Goal: Information Seeking & Learning: Find specific fact

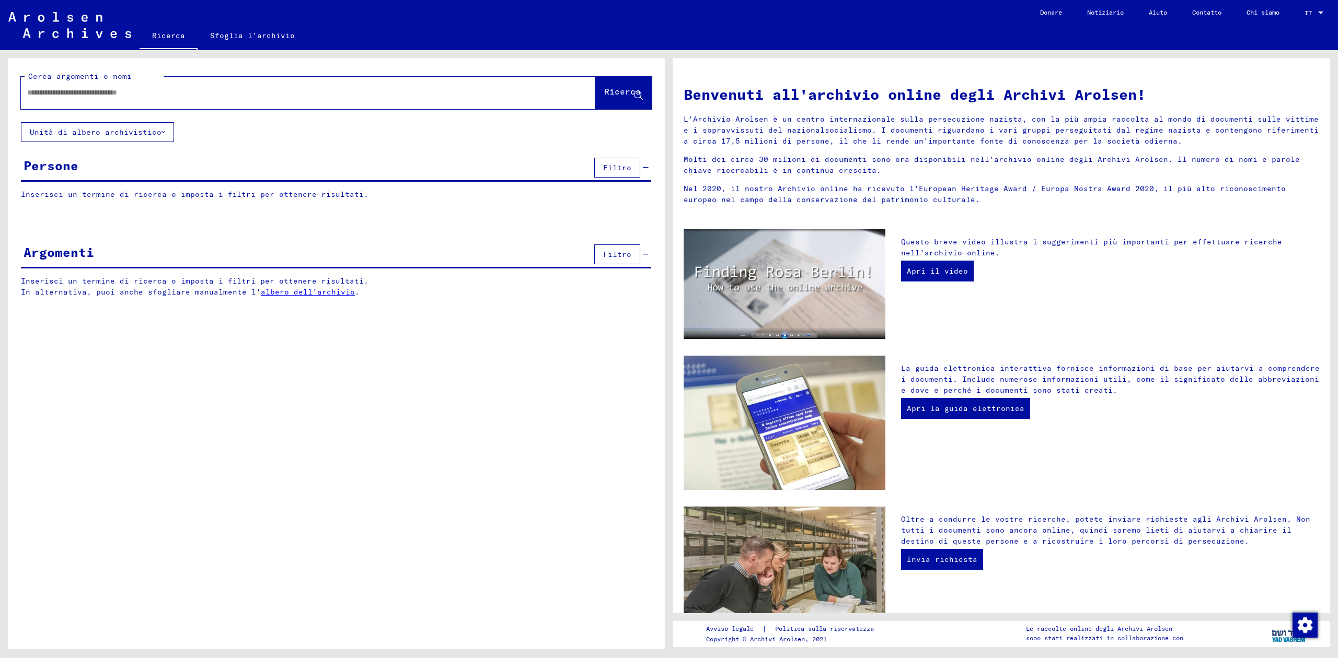
click at [97, 93] on input "text" at bounding box center [295, 92] width 537 height 11
click at [606, 90] on font "Ricerca" at bounding box center [622, 91] width 37 height 10
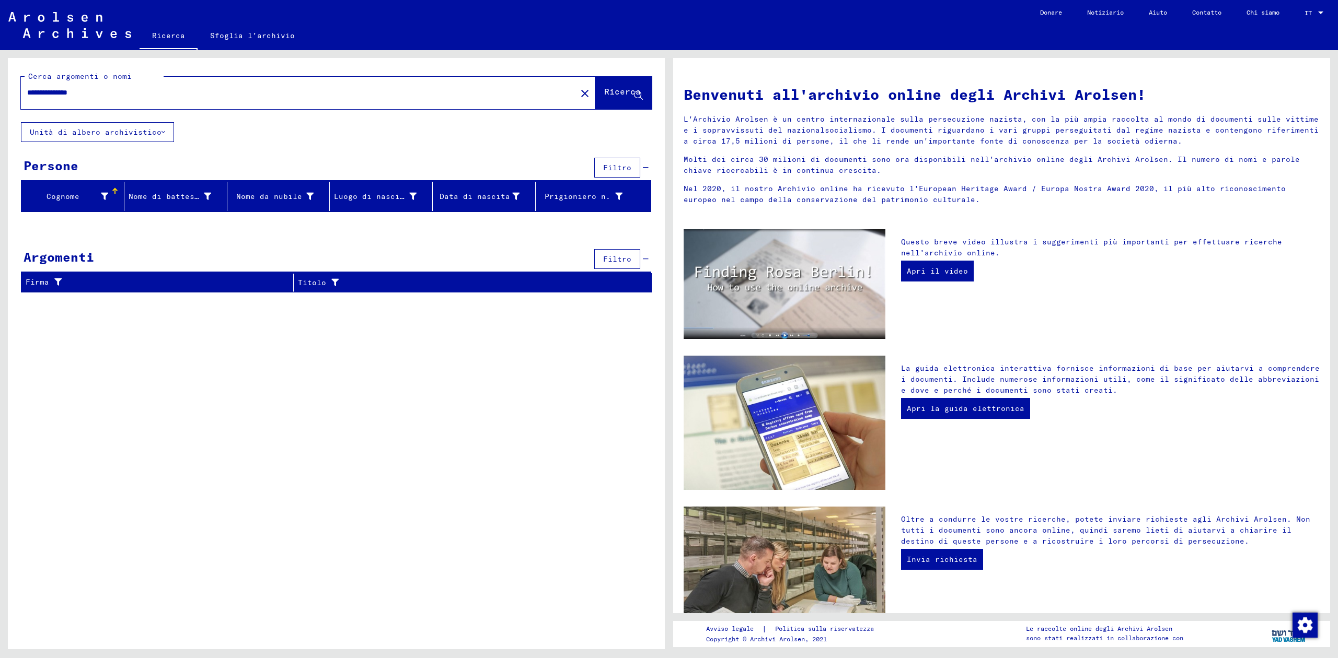
click at [42, 94] on input "**********" at bounding box center [295, 92] width 537 height 11
type input "**********"
click at [609, 97] on font "Ricerca" at bounding box center [622, 92] width 37 height 10
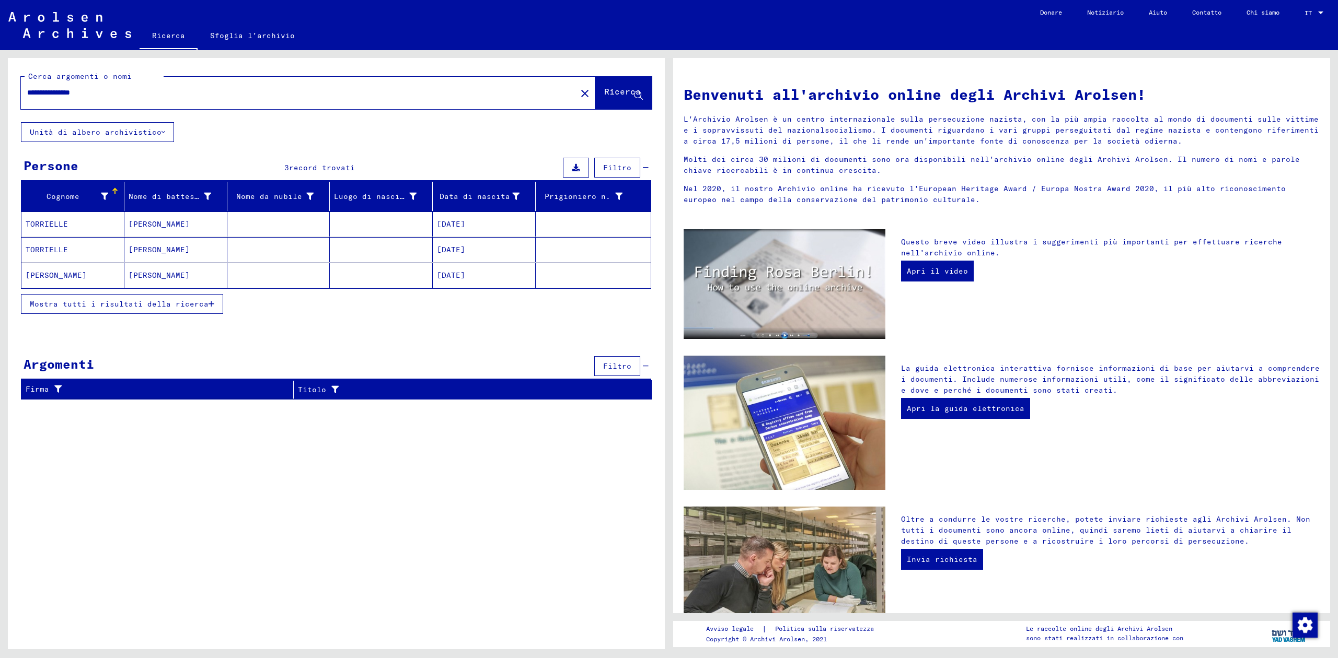
click at [465, 222] on font "[DATE]" at bounding box center [451, 223] width 28 height 9
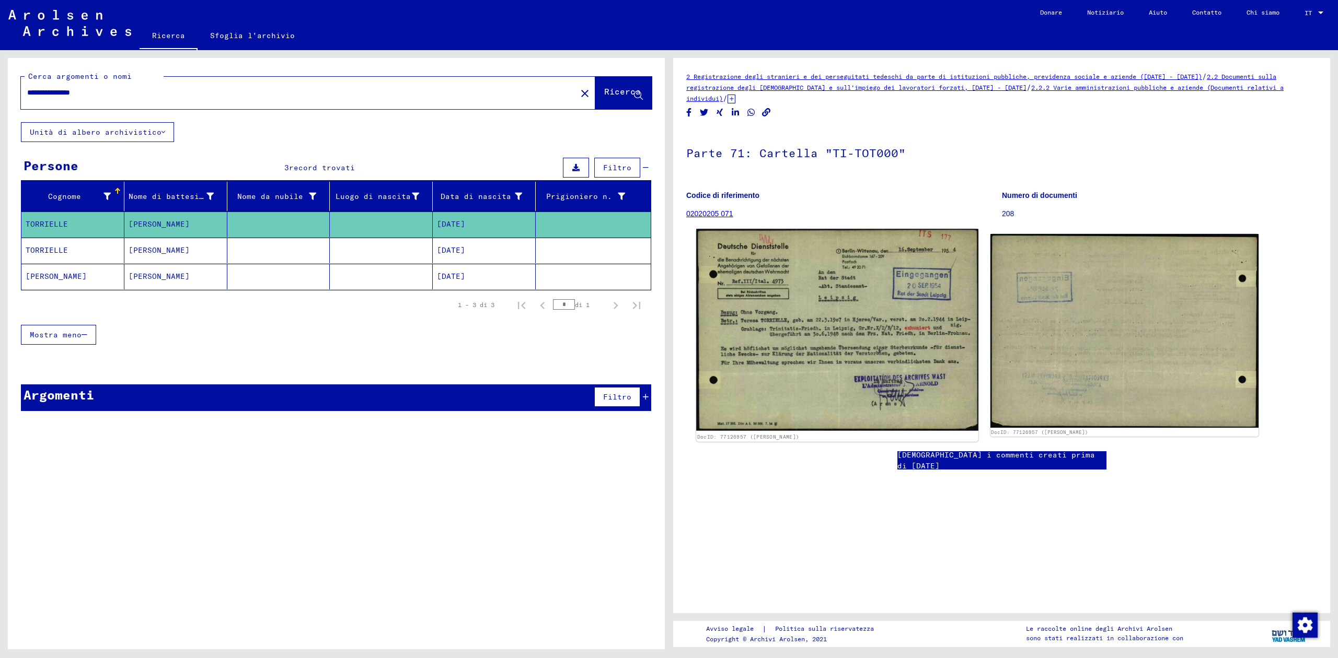
click at [838, 374] on img at bounding box center [837, 330] width 282 height 202
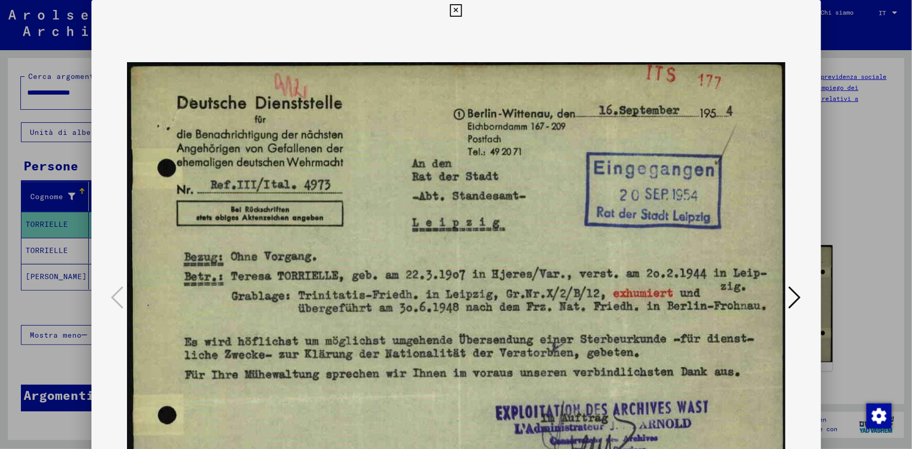
click at [795, 298] on icon at bounding box center [795, 297] width 13 height 25
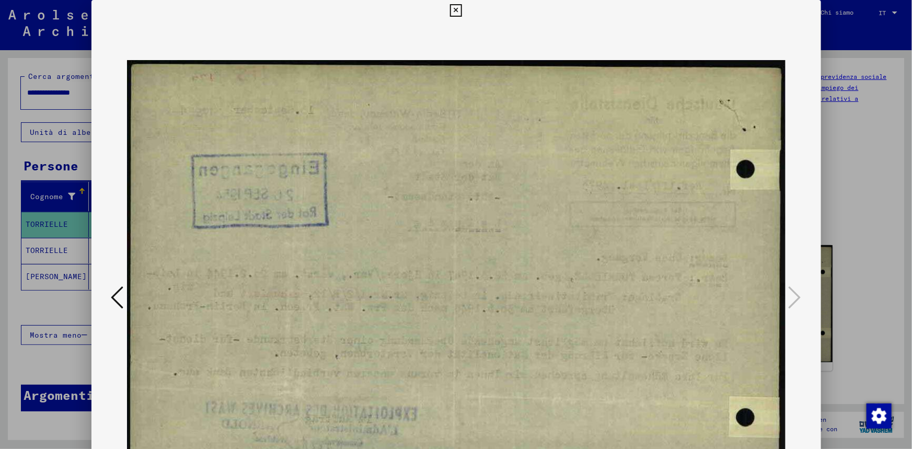
click at [458, 13] on icon at bounding box center [456, 10] width 12 height 13
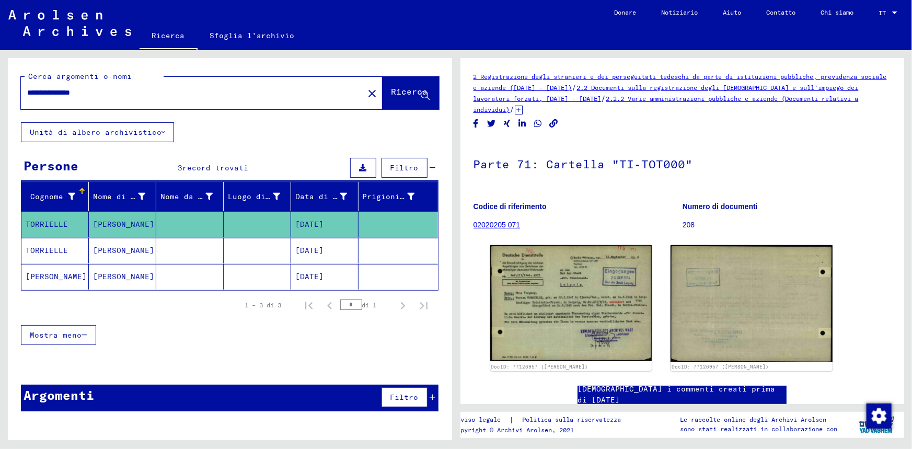
click at [320, 253] on font "[DATE]" at bounding box center [309, 250] width 28 height 9
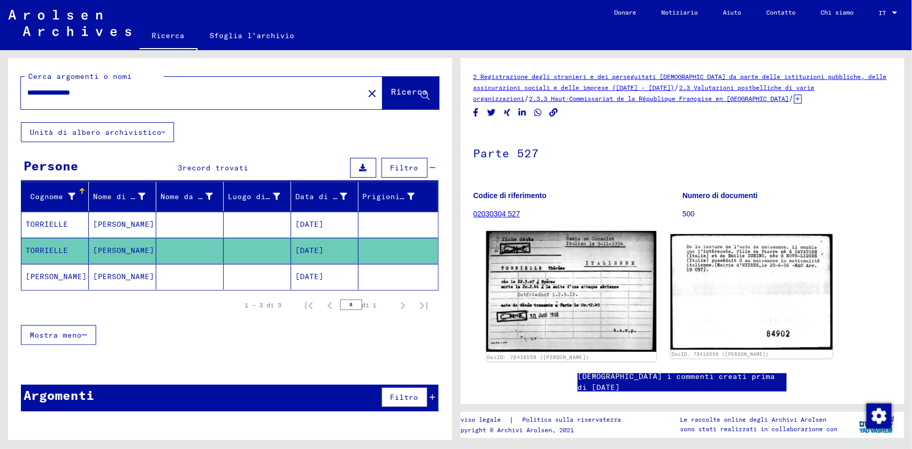
click at [610, 268] on img at bounding box center [571, 291] width 170 height 121
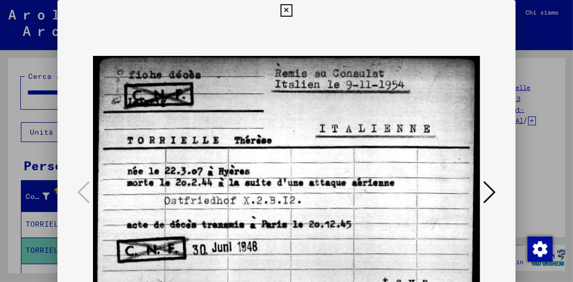
click at [284, 11] on icon at bounding box center [287, 10] width 12 height 13
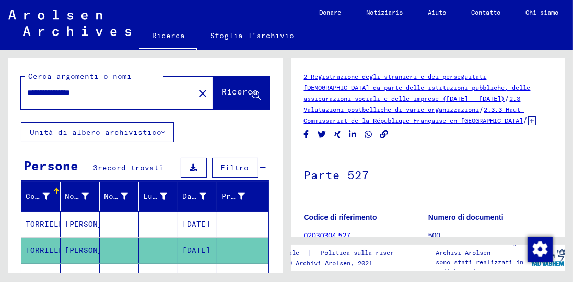
click at [190, 219] on font "[DATE]" at bounding box center [196, 223] width 28 height 9
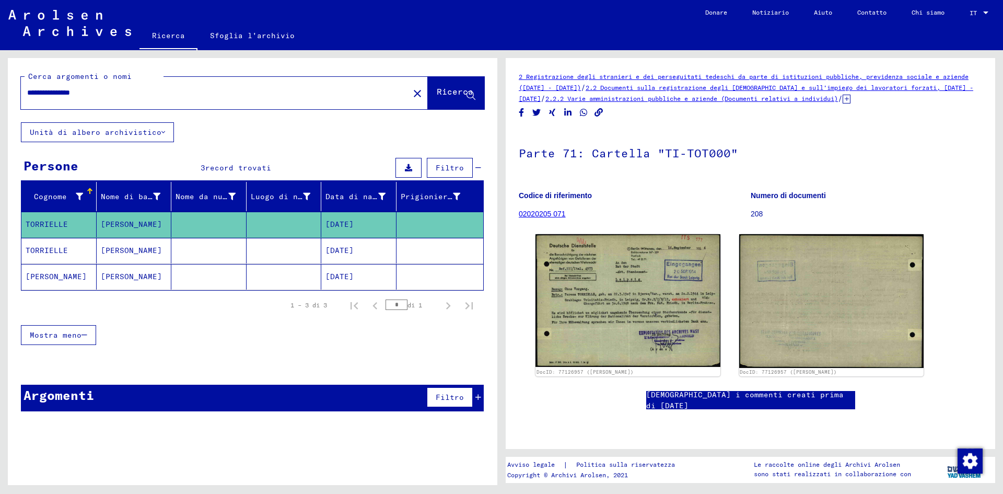
click at [534, 271] on div "DocID: 77126957 ([PERSON_NAME]) DocID: 77126957 ([PERSON_NAME])" at bounding box center [750, 305] width 438 height 151
click at [354, 277] on font "[DATE]" at bounding box center [340, 276] width 28 height 9
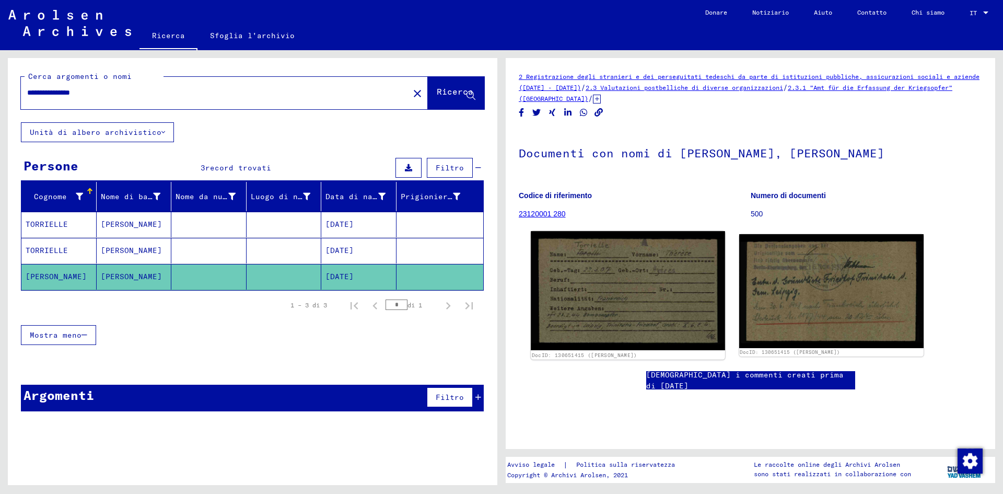
click at [680, 293] on img at bounding box center [628, 290] width 194 height 119
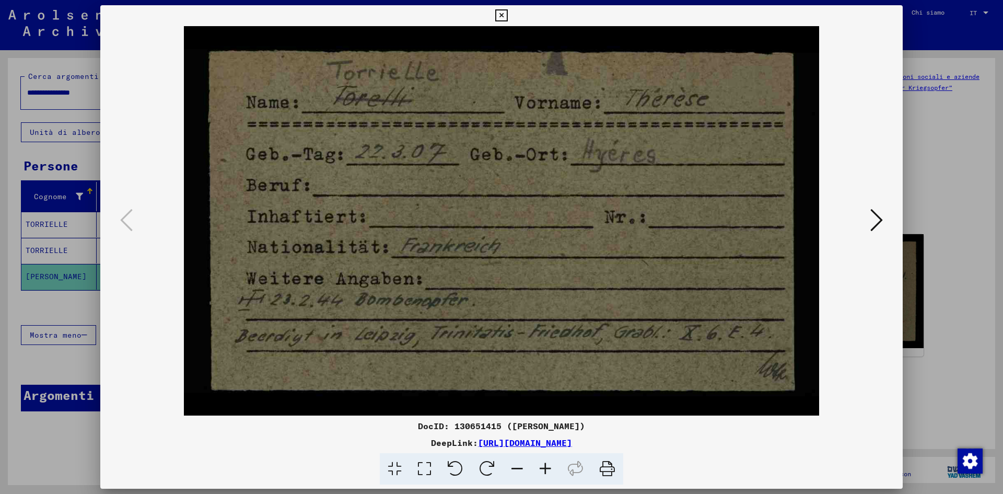
click at [881, 220] on icon at bounding box center [877, 219] width 13 height 25
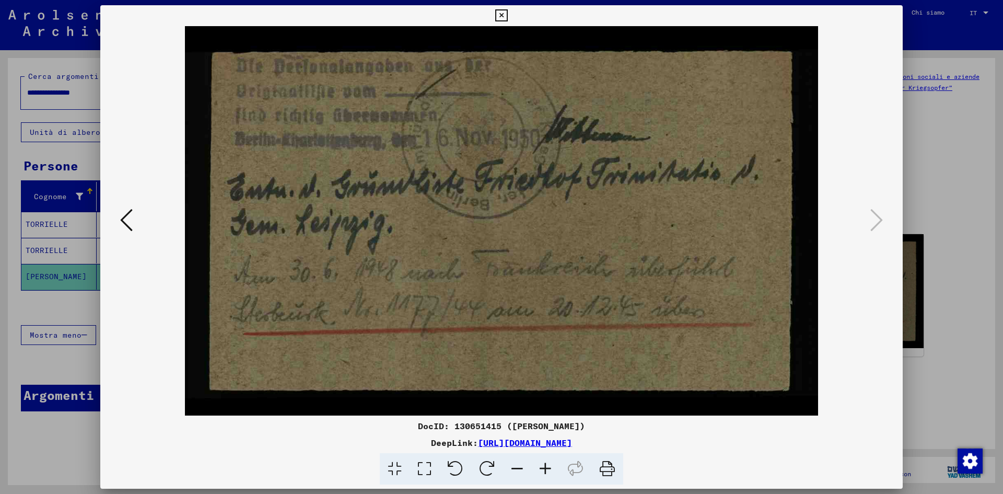
click at [498, 16] on icon at bounding box center [501, 15] width 12 height 13
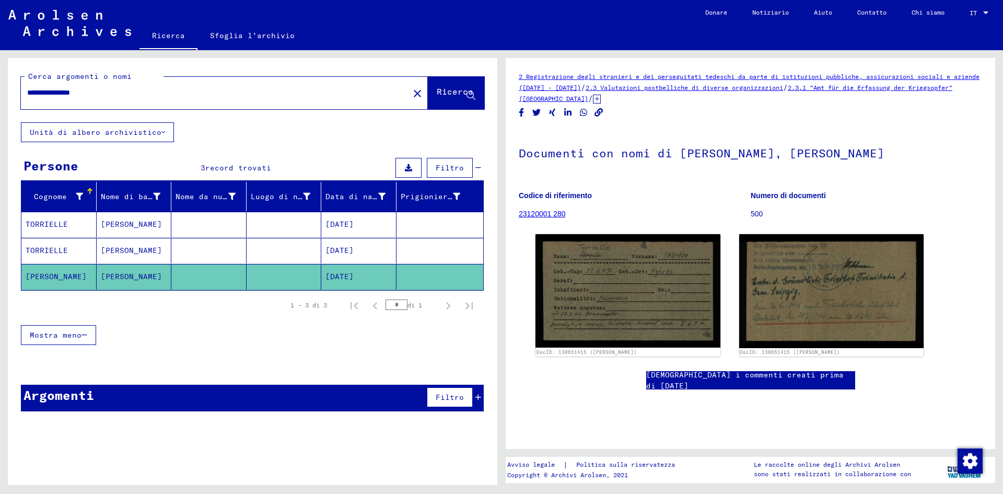
click at [354, 227] on font "[DATE]" at bounding box center [340, 223] width 28 height 9
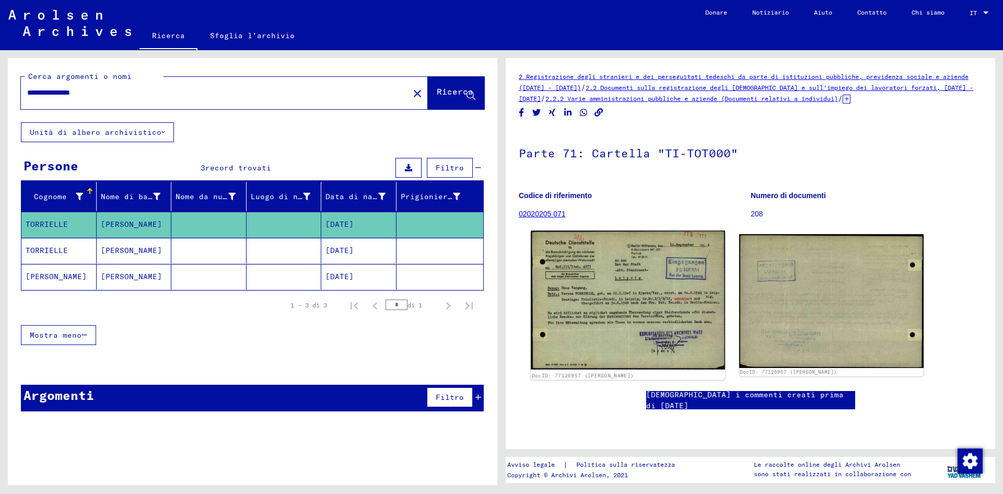
click at [656, 290] on img at bounding box center [628, 299] width 194 height 139
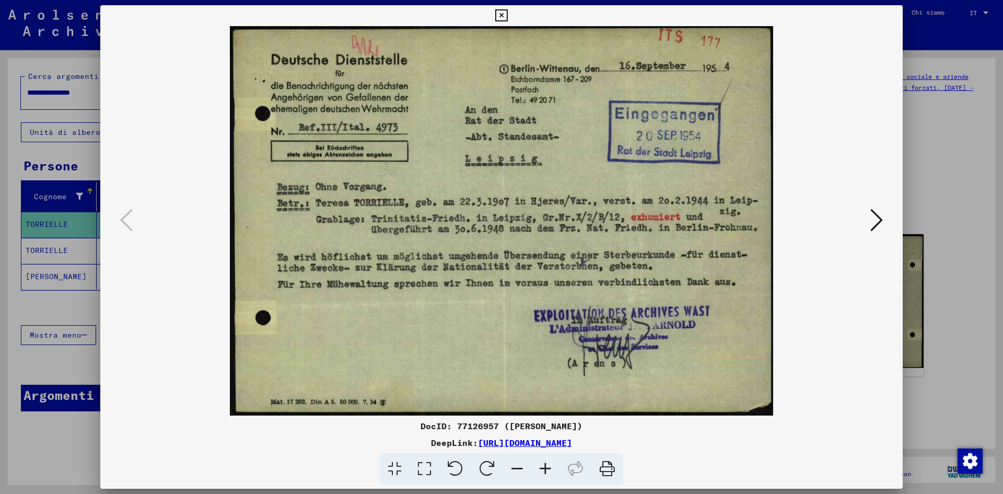
click at [882, 226] on icon at bounding box center [877, 219] width 13 height 25
